Goal: Use online tool/utility: Utilize a website feature to perform a specific function

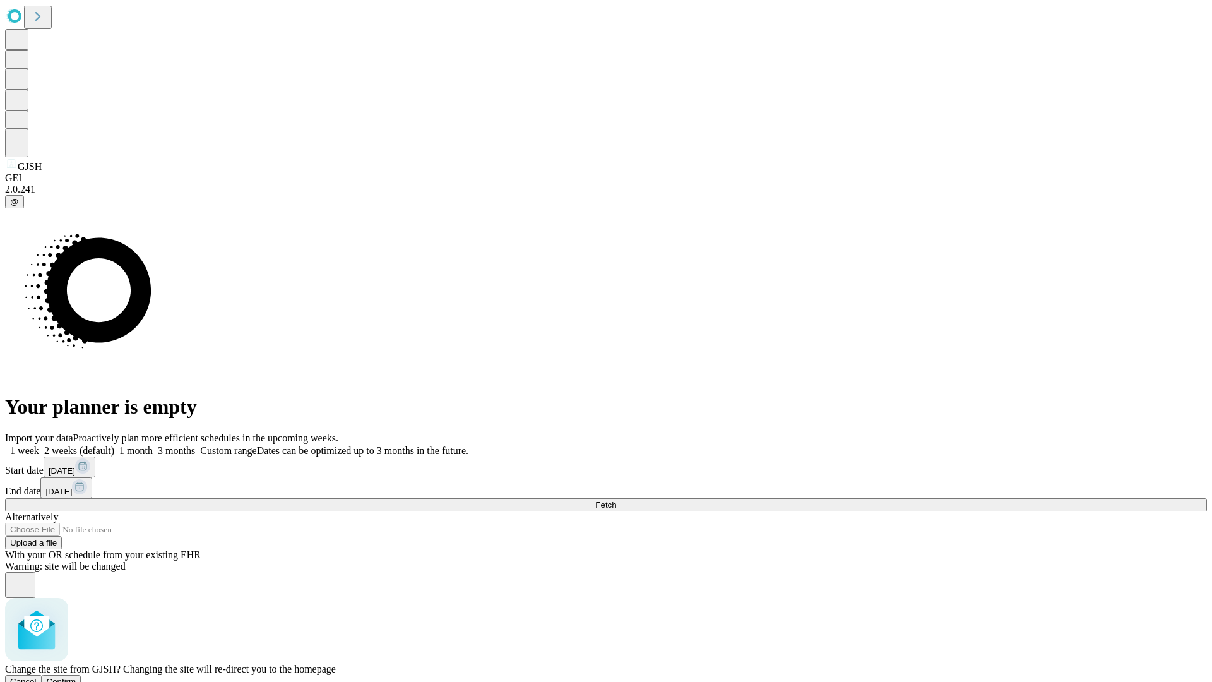
click at [76, 677] on span "Confirm" at bounding box center [62, 681] width 30 height 9
click at [114, 445] on label "2 weeks (default)" at bounding box center [76, 450] width 75 height 11
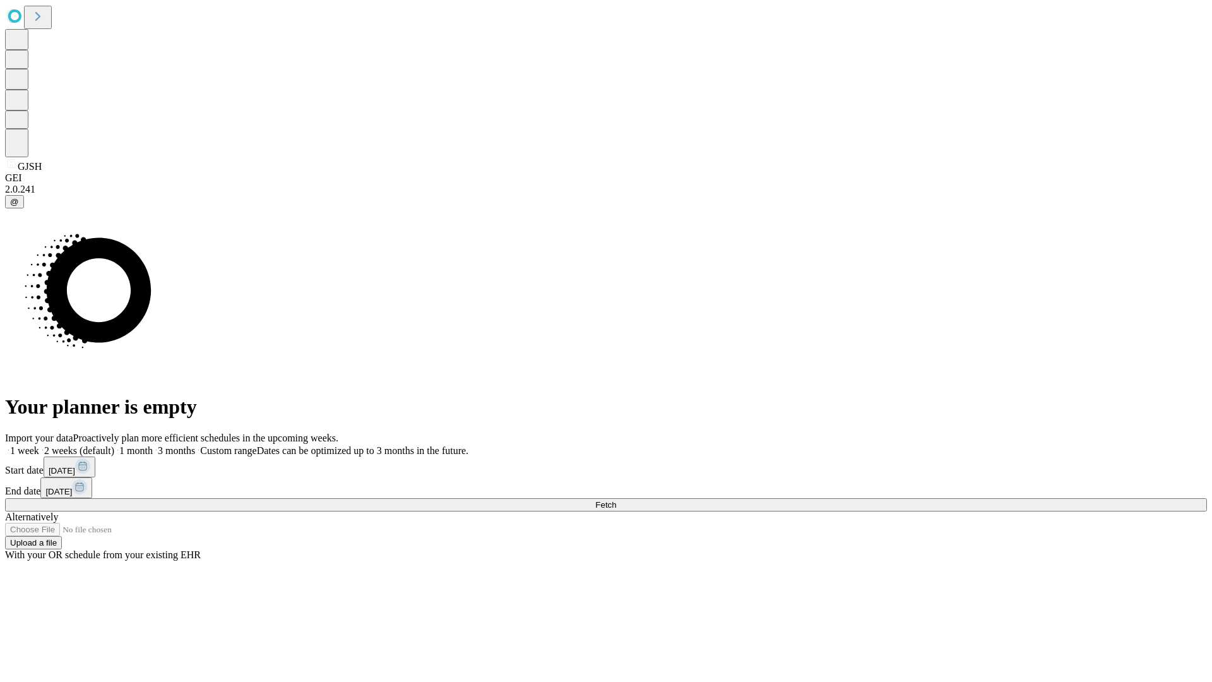
click at [616, 500] on span "Fetch" at bounding box center [605, 504] width 21 height 9
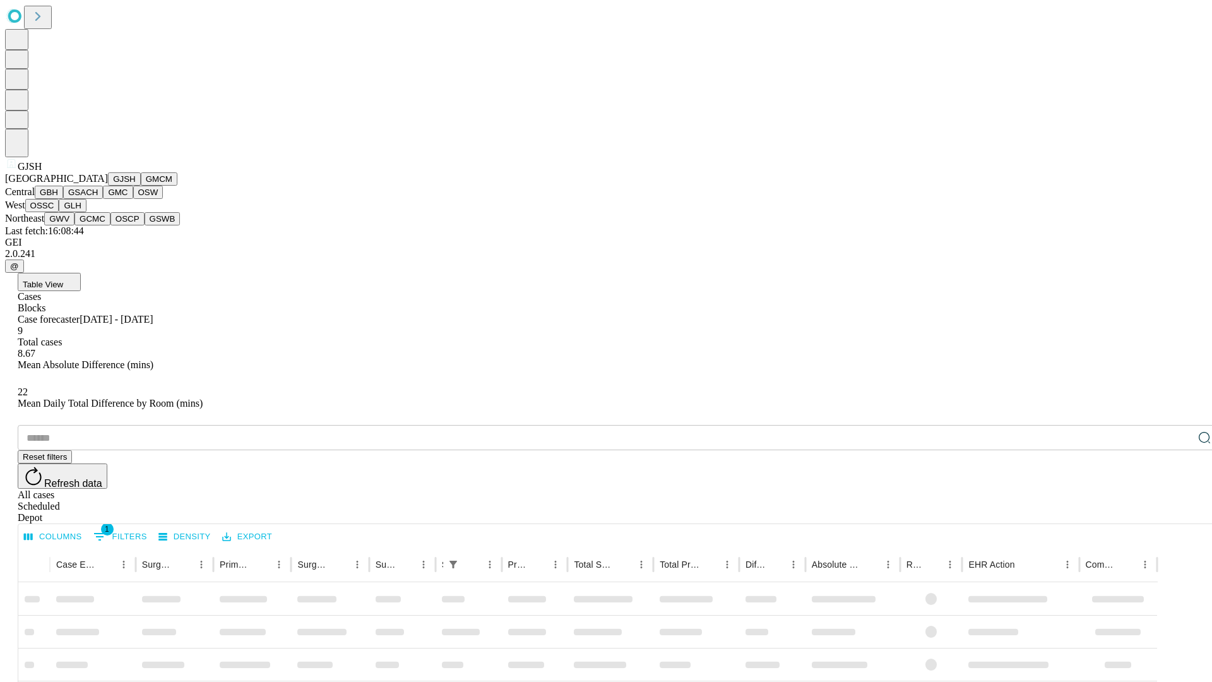
click at [141, 186] on button "GMCM" at bounding box center [159, 178] width 37 height 13
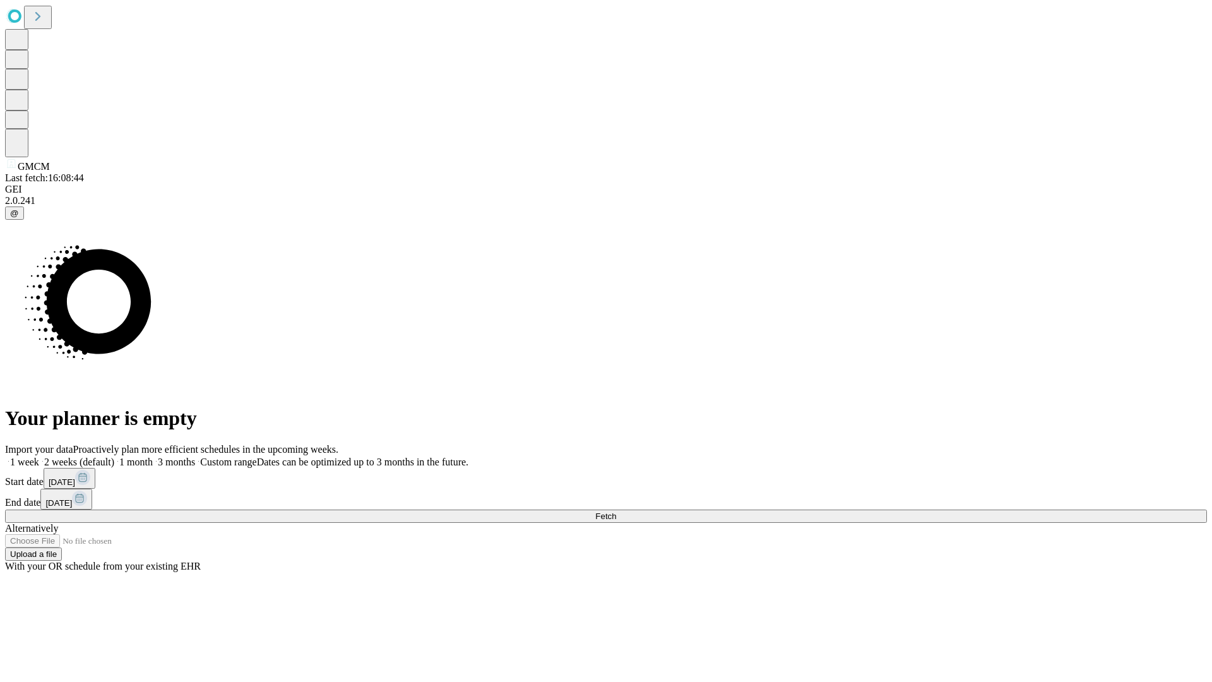
click at [114, 457] on label "2 weeks (default)" at bounding box center [76, 462] width 75 height 11
click at [616, 511] on span "Fetch" at bounding box center [605, 515] width 21 height 9
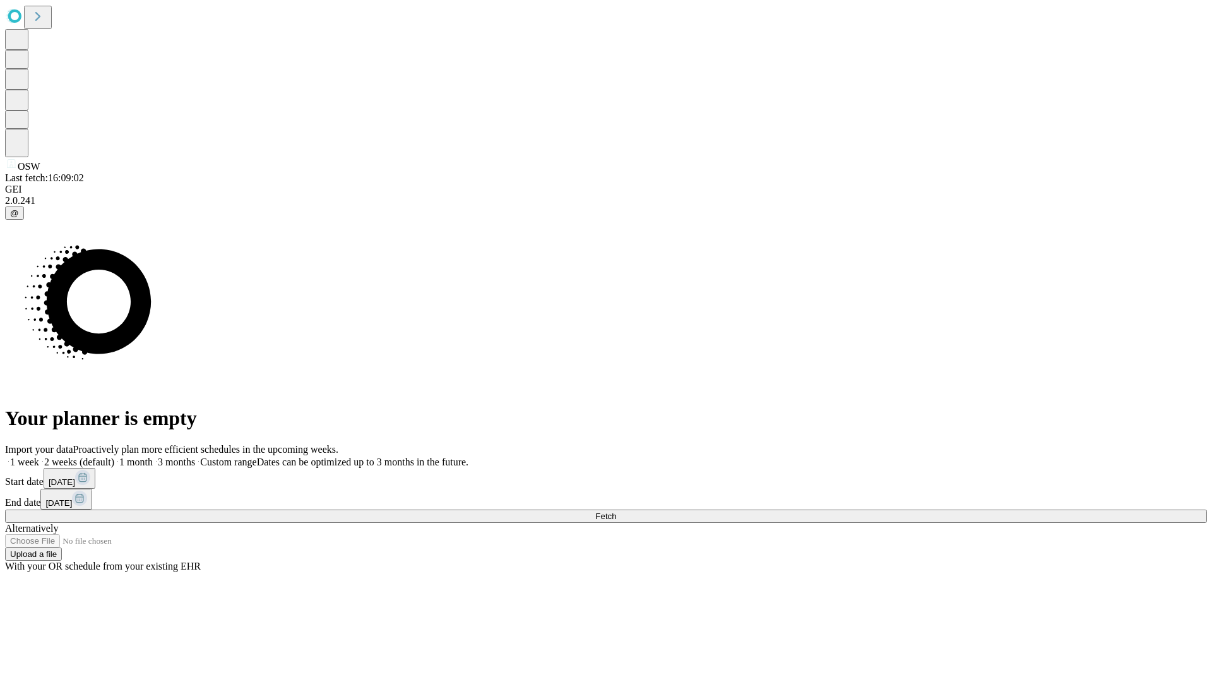
click at [114, 457] on label "2 weeks (default)" at bounding box center [76, 462] width 75 height 11
click at [616, 511] on span "Fetch" at bounding box center [605, 515] width 21 height 9
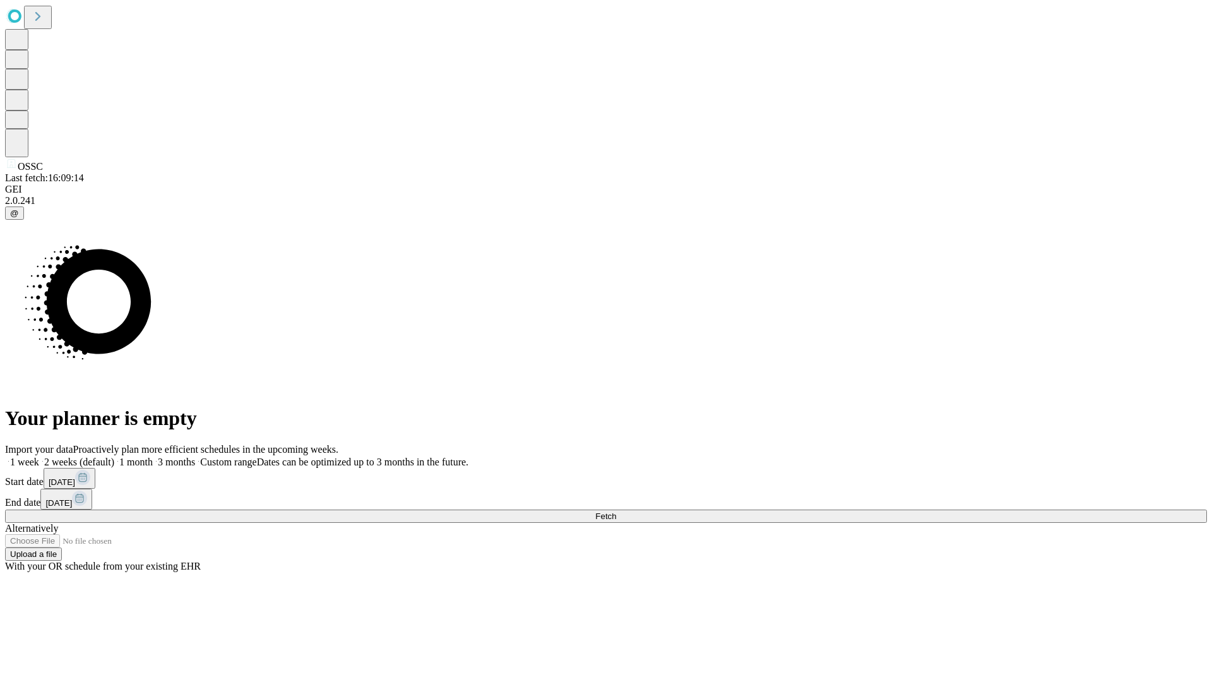
click at [616, 511] on span "Fetch" at bounding box center [605, 515] width 21 height 9
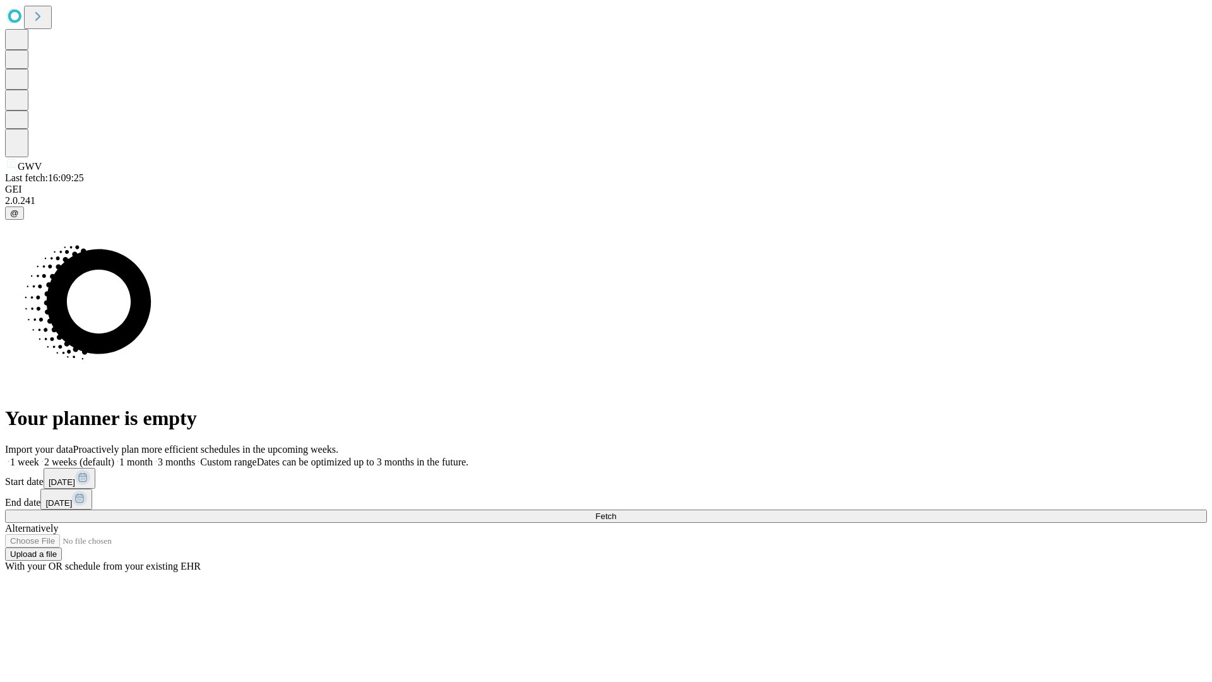
click at [616, 511] on span "Fetch" at bounding box center [605, 515] width 21 height 9
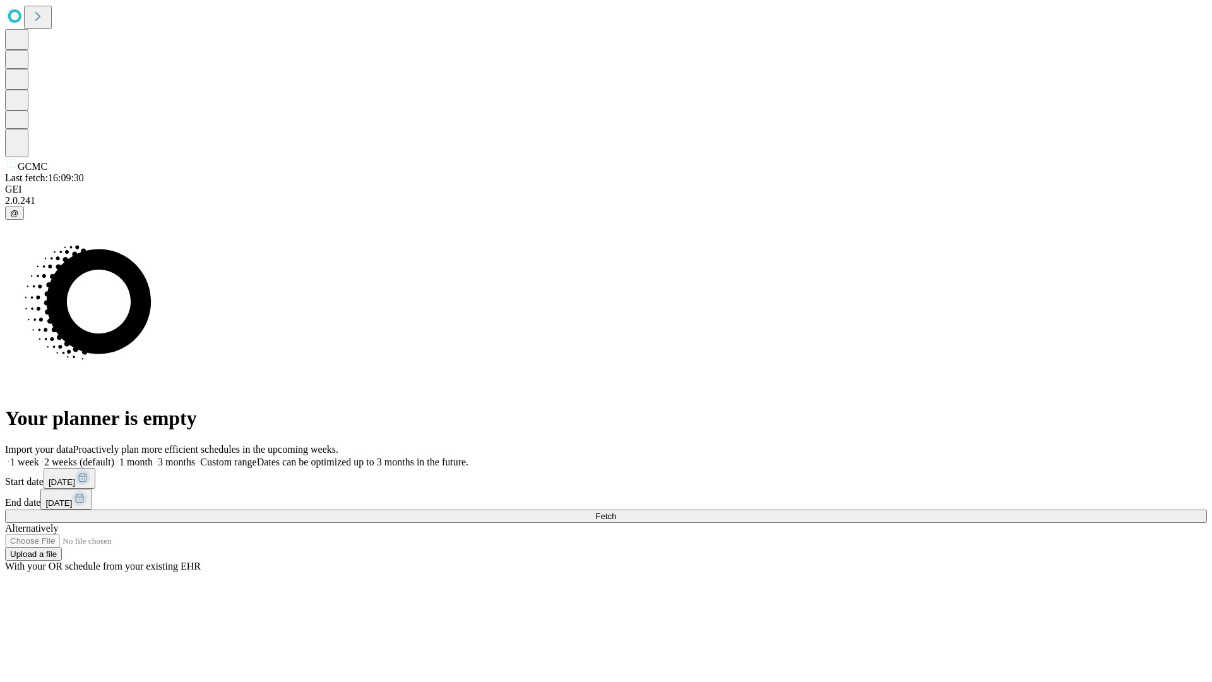
click at [114, 457] on label "2 weeks (default)" at bounding box center [76, 462] width 75 height 11
click at [616, 511] on span "Fetch" at bounding box center [605, 515] width 21 height 9
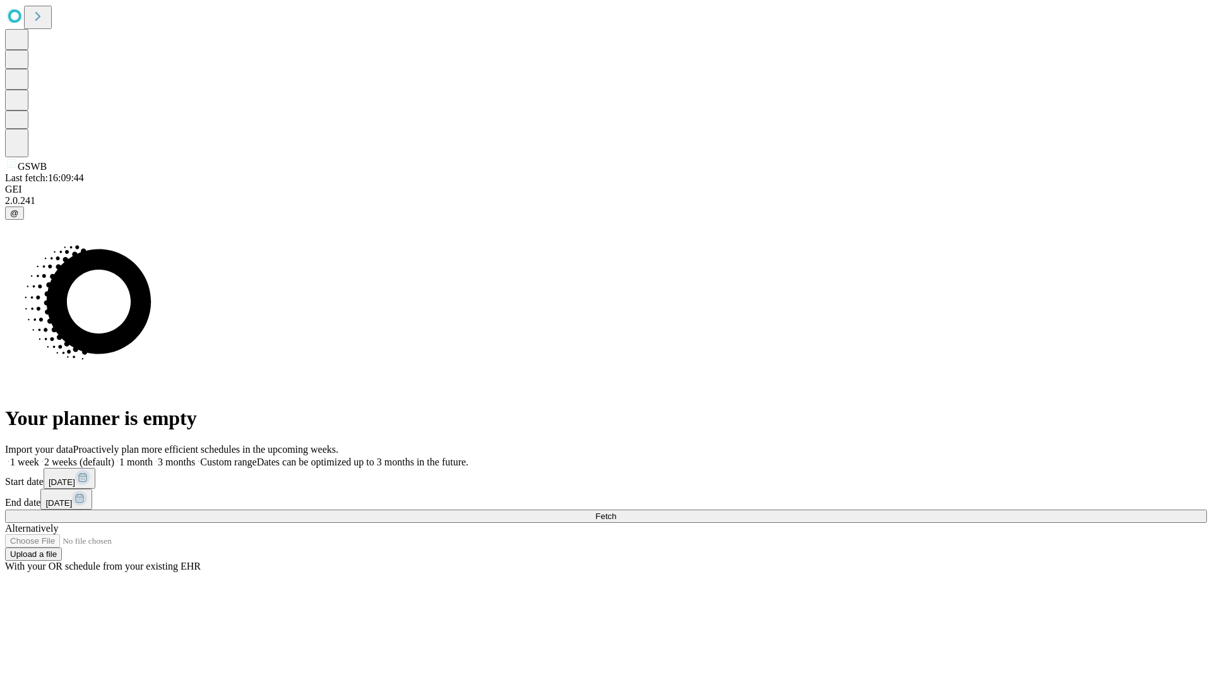
click at [114, 457] on label "2 weeks (default)" at bounding box center [76, 462] width 75 height 11
click at [616, 511] on span "Fetch" at bounding box center [605, 515] width 21 height 9
